Goal: Task Accomplishment & Management: Use online tool/utility

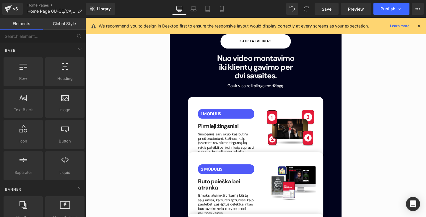
scroll to position [859, 0]
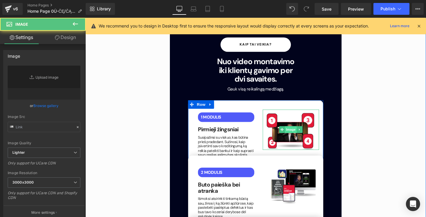
type input "[URL][DOMAIN_NAME]"
click at [296, 114] on img at bounding box center [301, 135] width 59 height 42
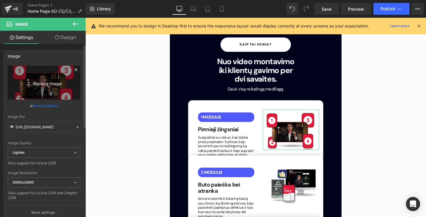
click at [37, 84] on icon "Replace Image" at bounding box center [43, 82] width 47 height 7
type input "C:\fakepath\1modulis.png"
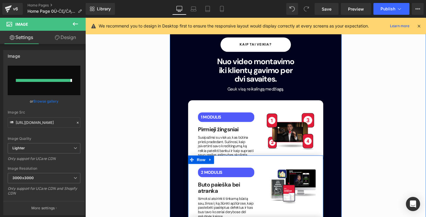
type input "[URL][DOMAIN_NAME]"
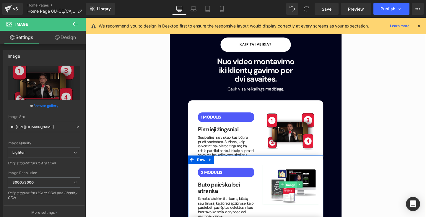
click at [300, 190] on span "Image" at bounding box center [301, 193] width 12 height 7
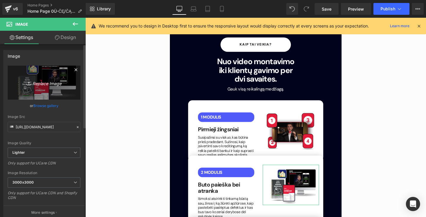
click at [55, 84] on icon "Replace Image" at bounding box center [43, 82] width 47 height 7
type input "C:\fakepath\3modulis.png"
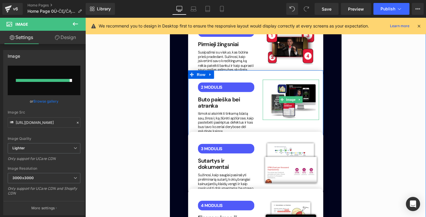
type input "[URL][DOMAIN_NAME]"
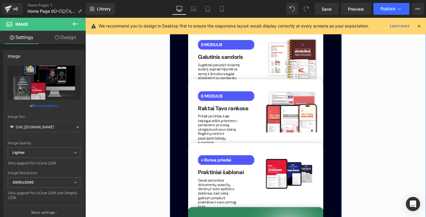
scroll to position [1194, 0]
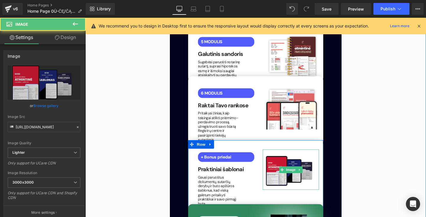
click at [298, 156] on img at bounding box center [301, 177] width 59 height 42
click at [297, 174] on span "Image" at bounding box center [301, 177] width 12 height 7
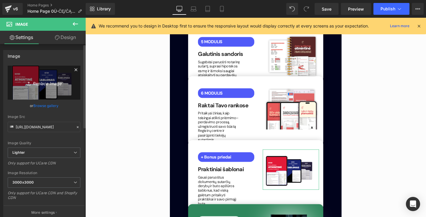
click at [52, 81] on icon "Replace Image" at bounding box center [43, 82] width 47 height 7
type input "C:\fakepath\2modulis.png"
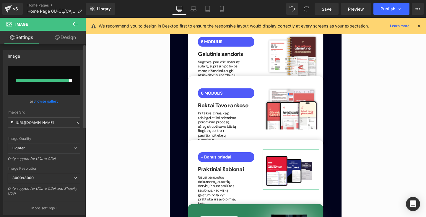
type input "[URL][DOMAIN_NAME]"
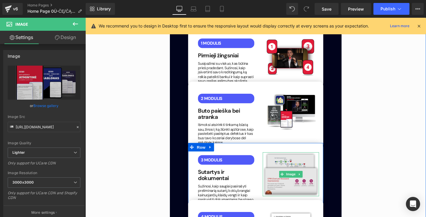
scroll to position [940, 0]
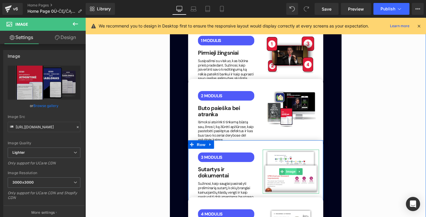
click at [299, 175] on span "Image" at bounding box center [301, 178] width 12 height 7
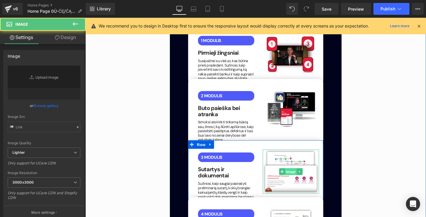
type input "[URL][DOMAIN_NAME]"
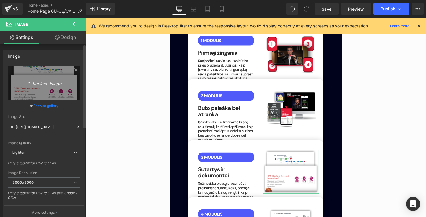
click at [56, 84] on icon "Replace Image" at bounding box center [43, 82] width 47 height 7
type input "C:\fakepath\sutartys.png"
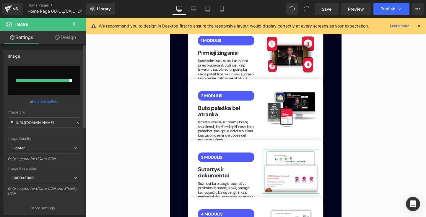
type input "[URL][DOMAIN_NAME]"
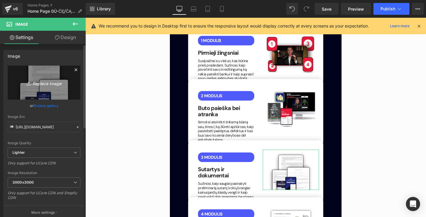
click at [48, 81] on icon "Replace Image" at bounding box center [43, 82] width 47 height 7
type input "C:\fakepath\sutartyss.png"
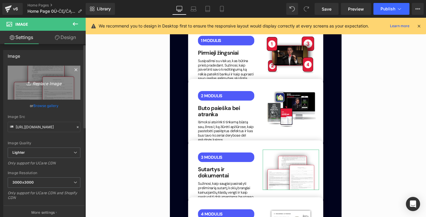
type input "[URL][DOMAIN_NAME]"
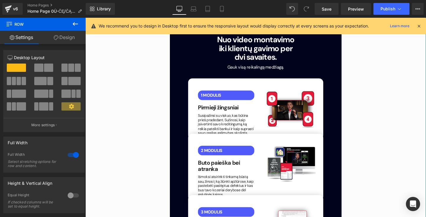
scroll to position [883, 0]
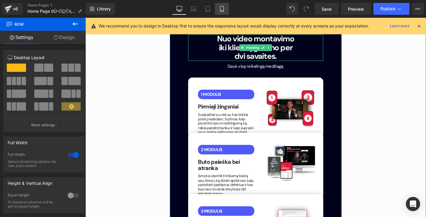
click at [223, 9] on icon at bounding box center [222, 9] width 6 height 6
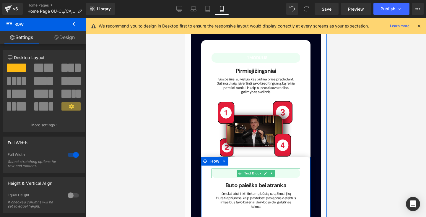
scroll to position [936, 0]
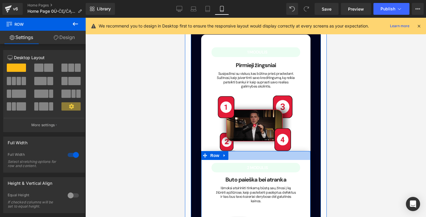
click at [266, 151] on div at bounding box center [255, 155] width 109 height 9
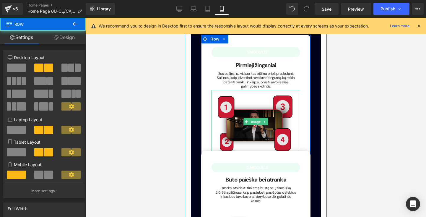
scroll to position [934, 0]
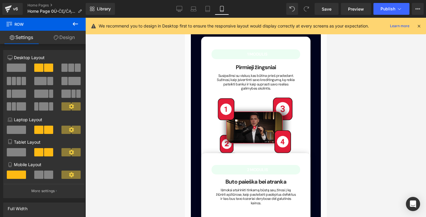
click at [58, 37] on icon at bounding box center [56, 37] width 5 height 5
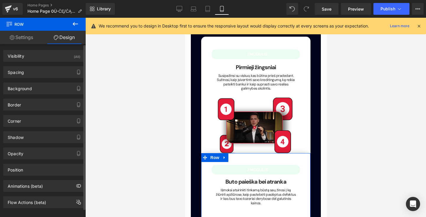
click at [37, 80] on div "Background Color & Image color rgba(255, 255, 255, 1) Color #ffffff 100 % Image…" at bounding box center [44, 86] width 88 height 16
click at [45, 76] on div "Spacing" at bounding box center [44, 71] width 81 height 11
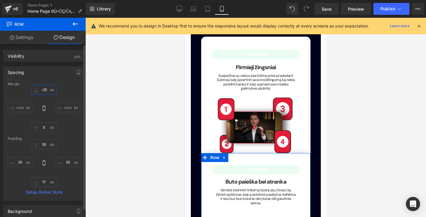
click at [46, 90] on input "-25" at bounding box center [44, 90] width 25 height 10
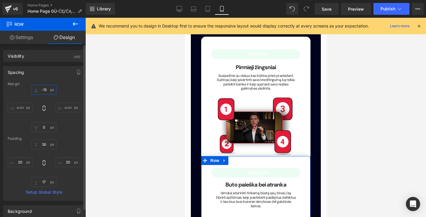
click at [45, 89] on input "-15" at bounding box center [44, 90] width 25 height 10
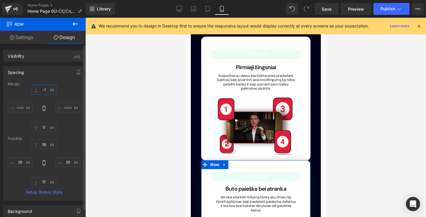
type input "-10"
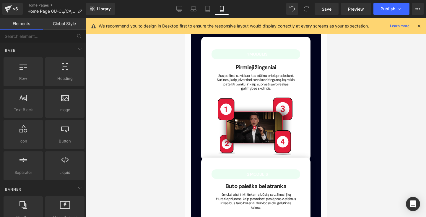
click at [350, 134] on div at bounding box center [255, 117] width 341 height 199
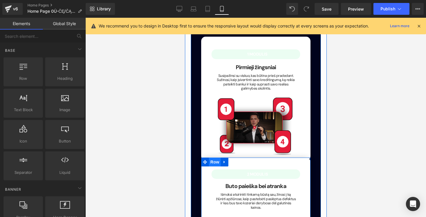
click at [211, 157] on span "Row" at bounding box center [215, 161] width 12 height 9
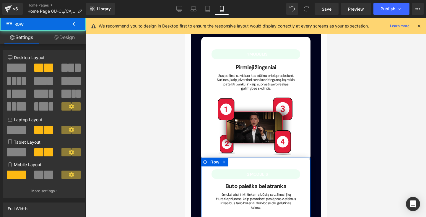
click at [60, 42] on link "Design" at bounding box center [64, 37] width 43 height 13
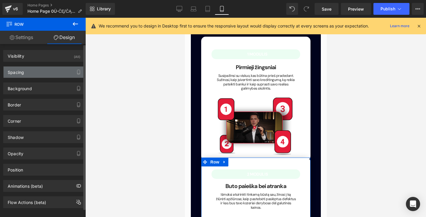
click at [46, 75] on div "Spacing" at bounding box center [44, 71] width 81 height 11
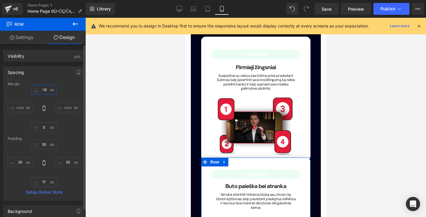
click at [46, 92] on input "-10" at bounding box center [44, 90] width 25 height 10
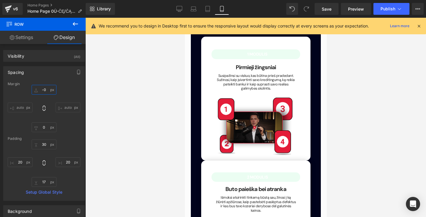
type input "-0"
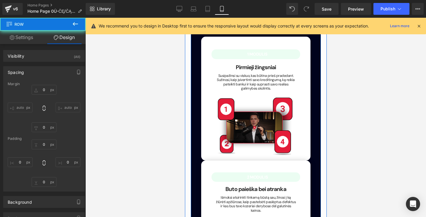
type input "0"
type input "51"
type input "20"
type input "54"
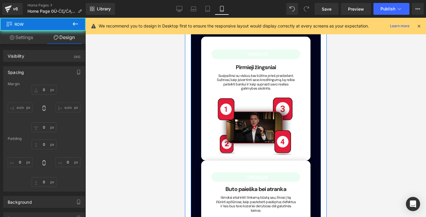
type input "20"
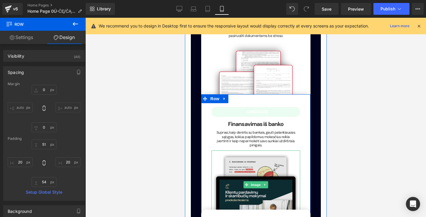
scroll to position [1221, 0]
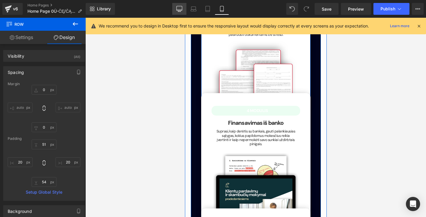
click at [182, 9] on icon at bounding box center [179, 9] width 6 height 6
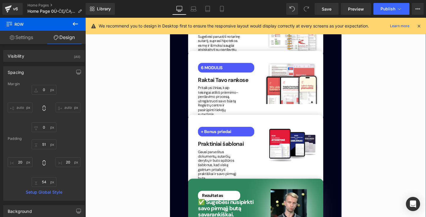
type input "0"
type input "98"
type input "50"
type input "62"
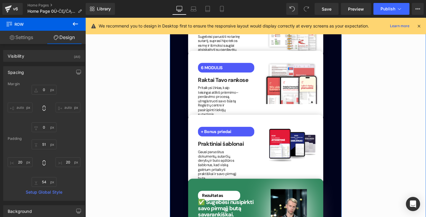
type input "50"
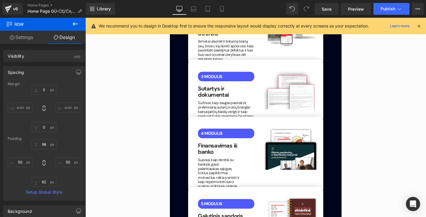
scroll to position [1023, 0]
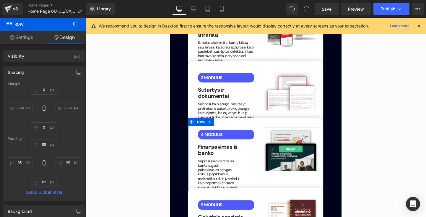
click at [296, 137] on img at bounding box center [301, 155] width 59 height 46
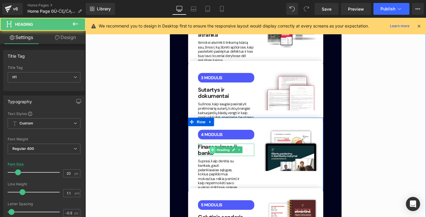
click at [219, 150] on div "Finansavimas iš banko Heading" at bounding box center [233, 156] width 59 height 13
click at [219, 150] on h1 "Finansavimas iš banko" at bounding box center [233, 156] width 59 height 13
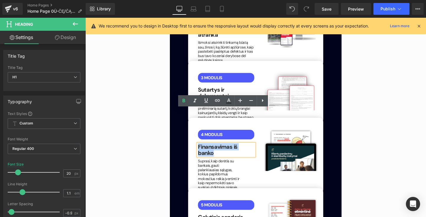
drag, startPoint x: 219, startPoint y: 122, endPoint x: 204, endPoint y: 118, distance: 15.6
click at [204, 150] on h1 "Finansavimas iš banko" at bounding box center [233, 156] width 59 height 13
copy span "Finansavimas iš banko"
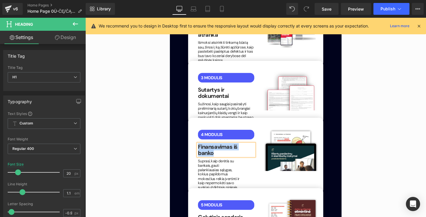
scroll to position [1026, 0]
